Goal: Task Accomplishment & Management: Manage account settings

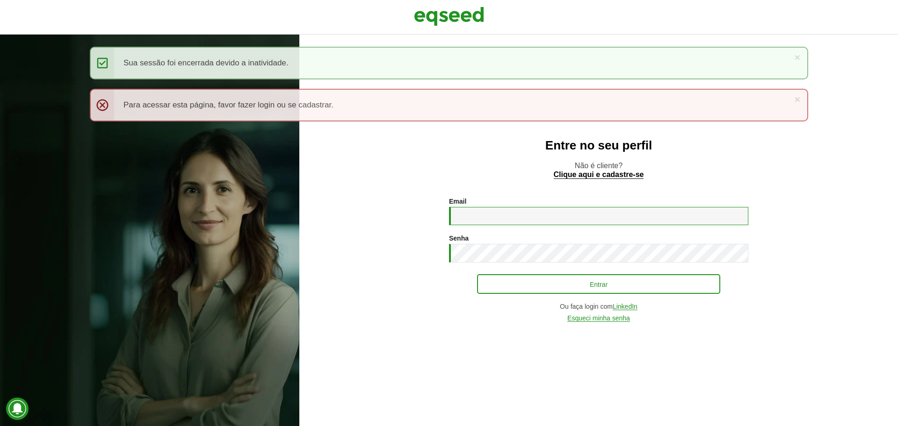
type input "**********"
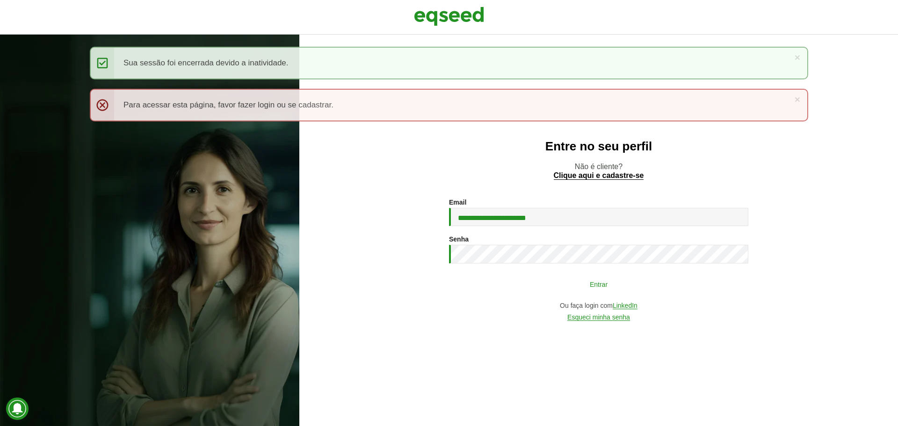
click at [516, 293] on button "Entrar" at bounding box center [598, 284] width 243 height 18
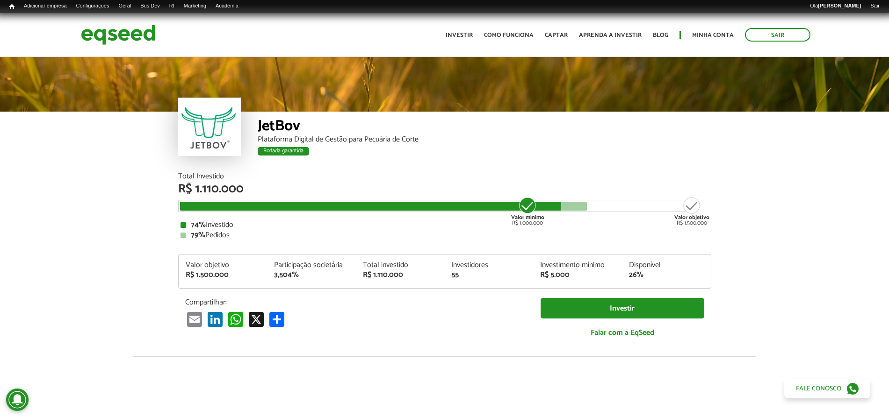
scroll to position [1083, 0]
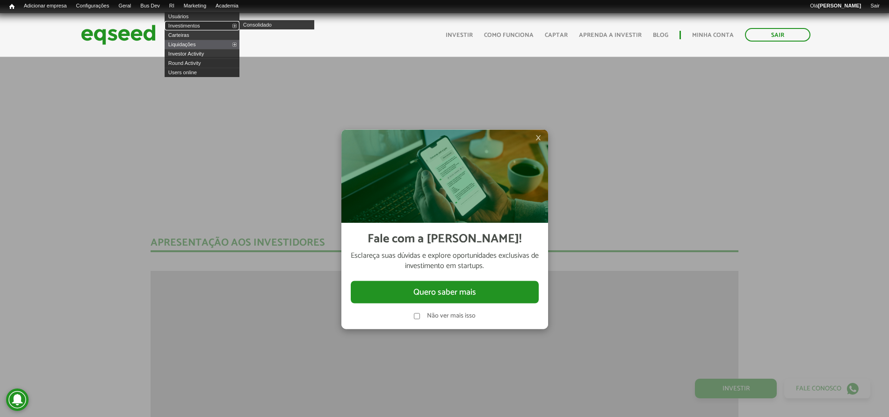
click at [190, 23] on link "Investimentos" at bounding box center [202, 25] width 75 height 9
